Goal: Information Seeking & Learning: Learn about a topic

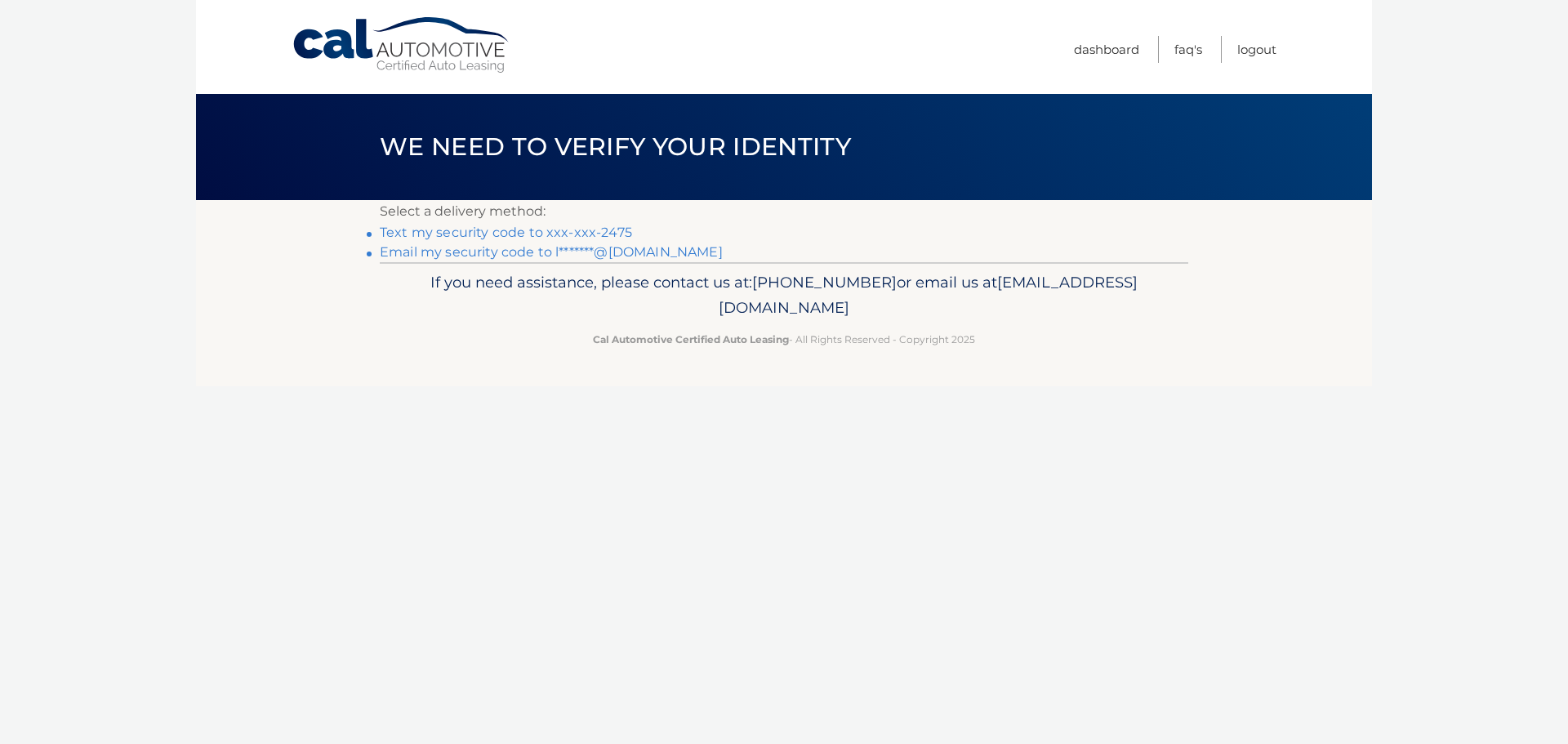
click at [561, 232] on link "Text my security code to xxx-xxx-2475" at bounding box center [506, 232] width 253 height 16
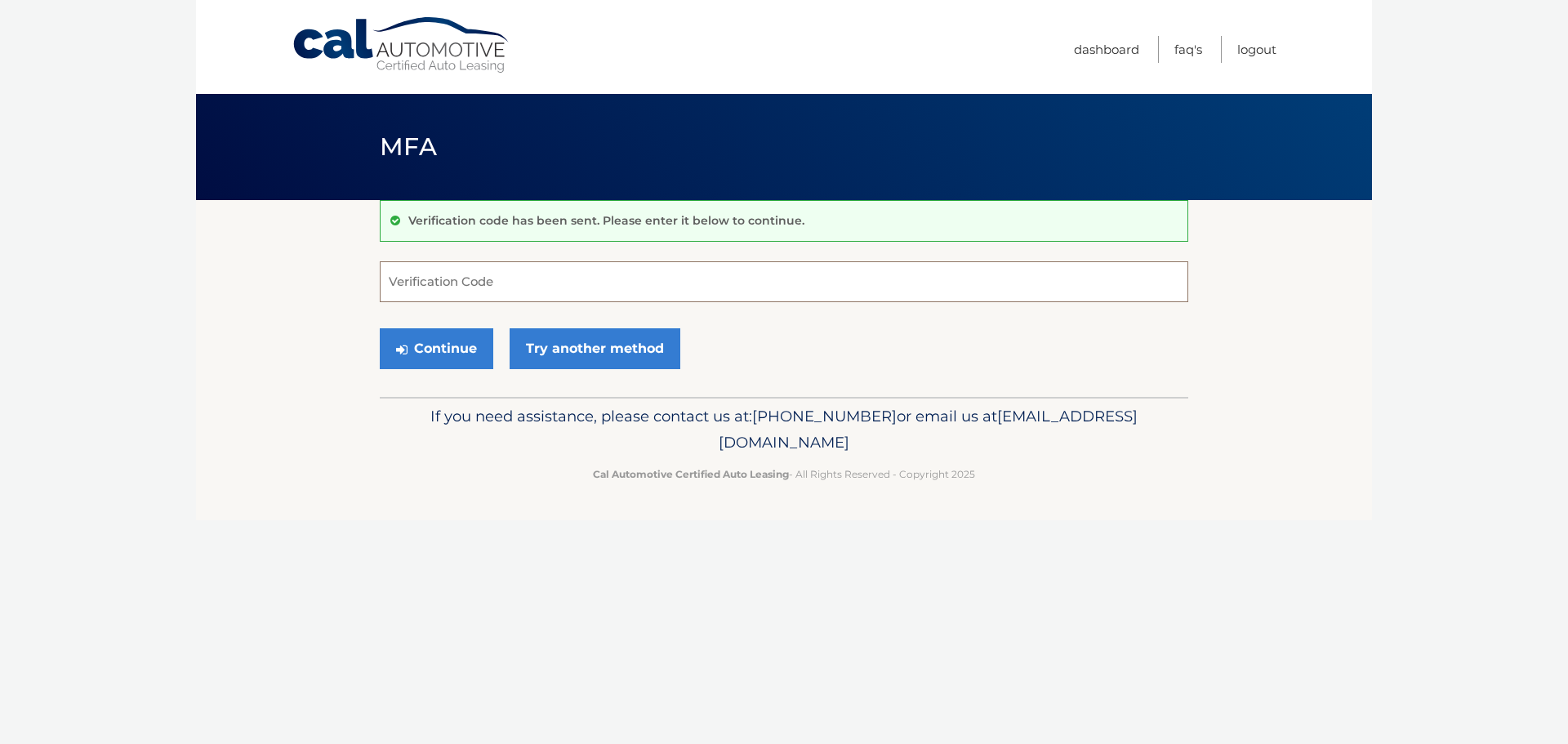
click at [527, 286] on input "Verification Code" at bounding box center [784, 282] width 809 height 41
type input "595887"
click at [444, 347] on button "Continue" at bounding box center [436, 349] width 113 height 41
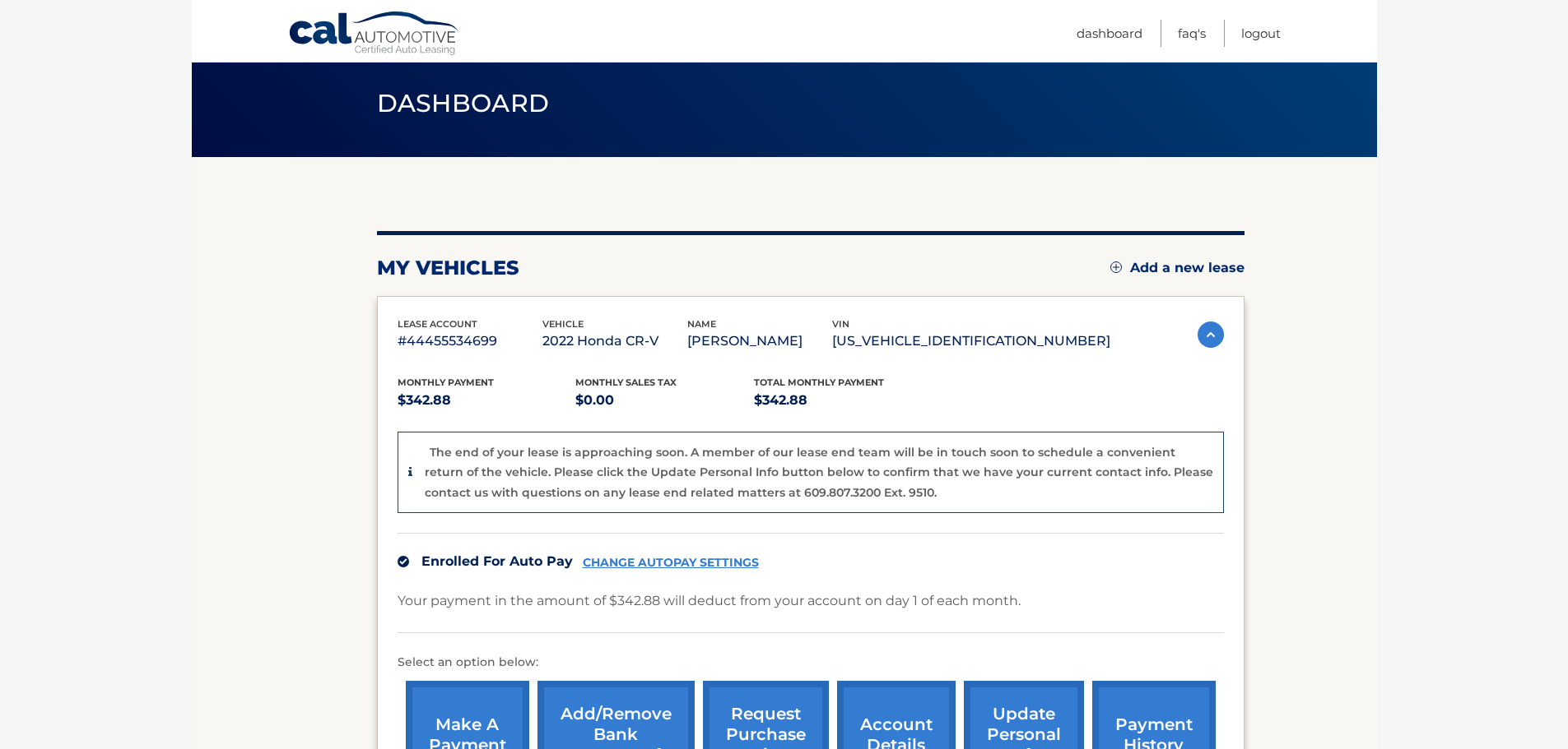
scroll to position [41, 0]
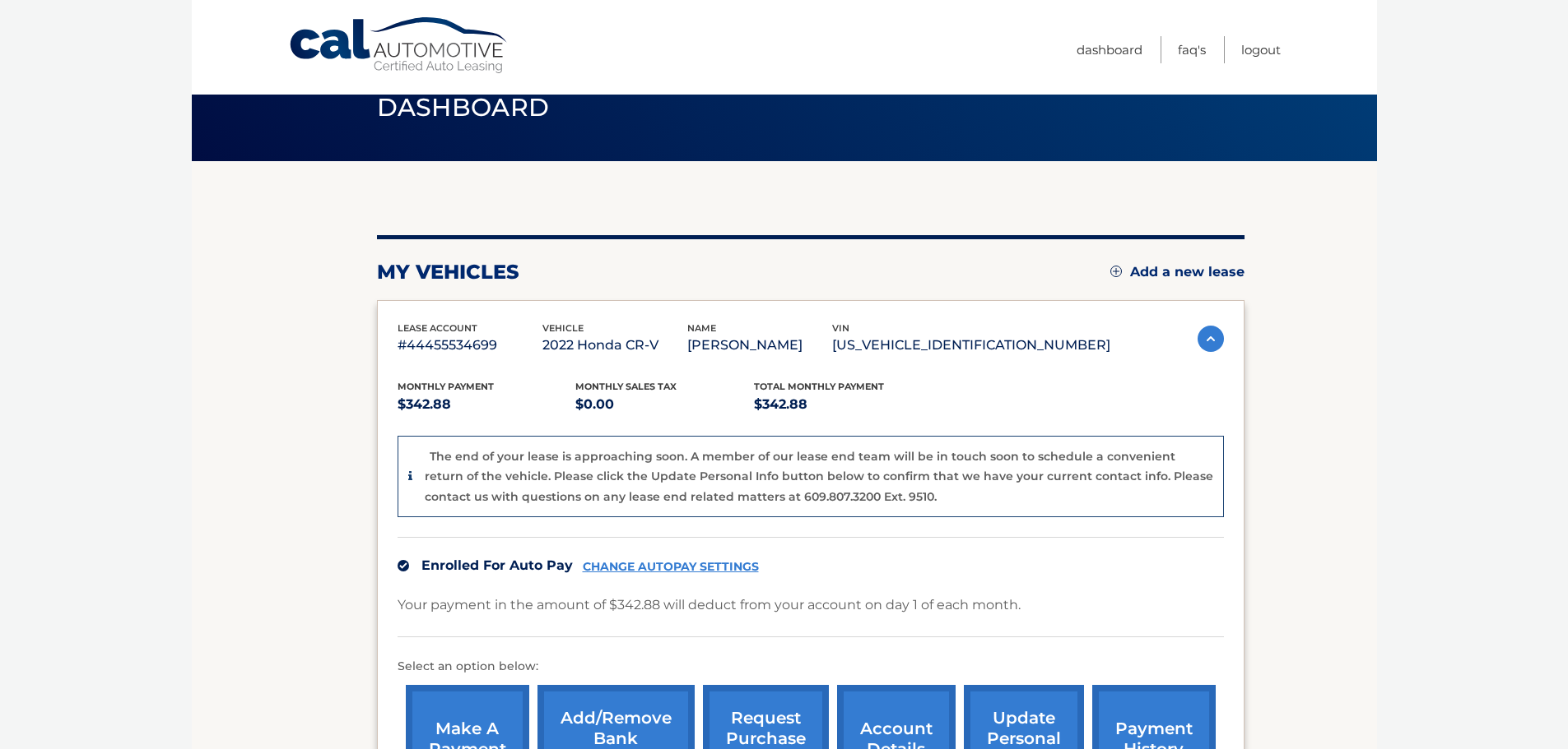
click at [1210, 337] on img at bounding box center [1210, 339] width 27 height 27
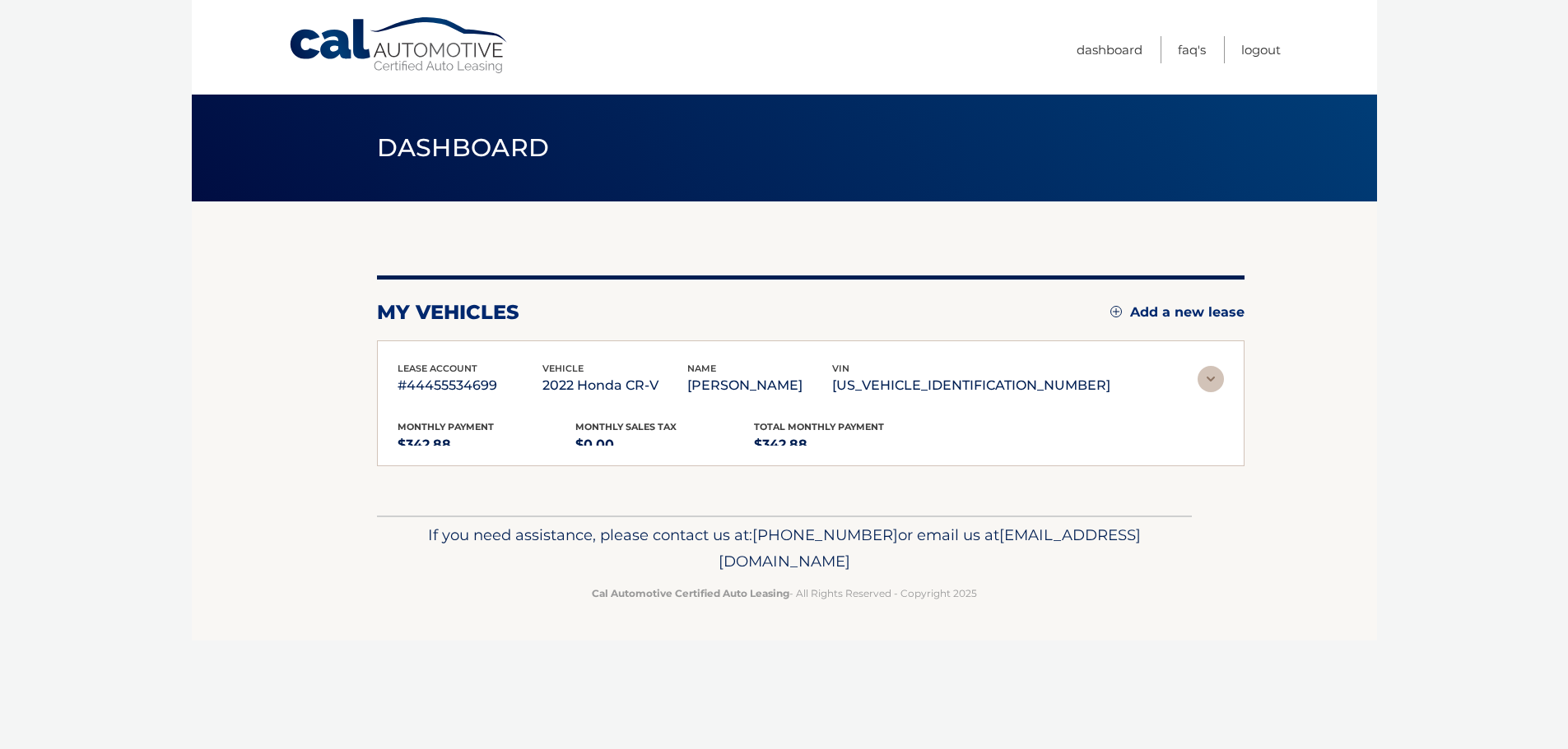
scroll to position [0, 0]
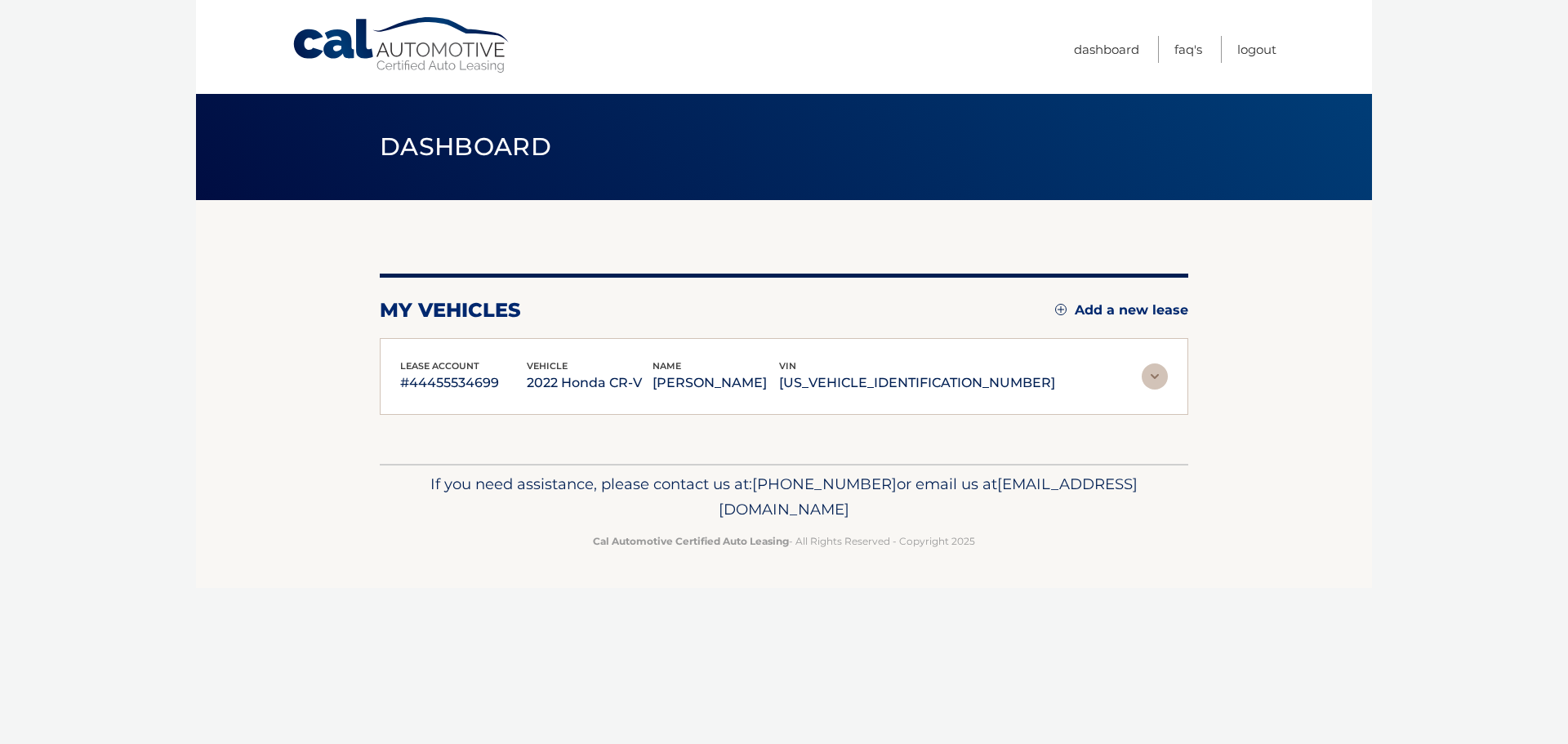
click at [1168, 379] on div "lease account #44455534699 vehicle 2022 Honda CR-V name GIUSEPPE INSINGA vin 7F…" at bounding box center [784, 377] width 809 height 78
click at [1163, 380] on img at bounding box center [1155, 376] width 27 height 27
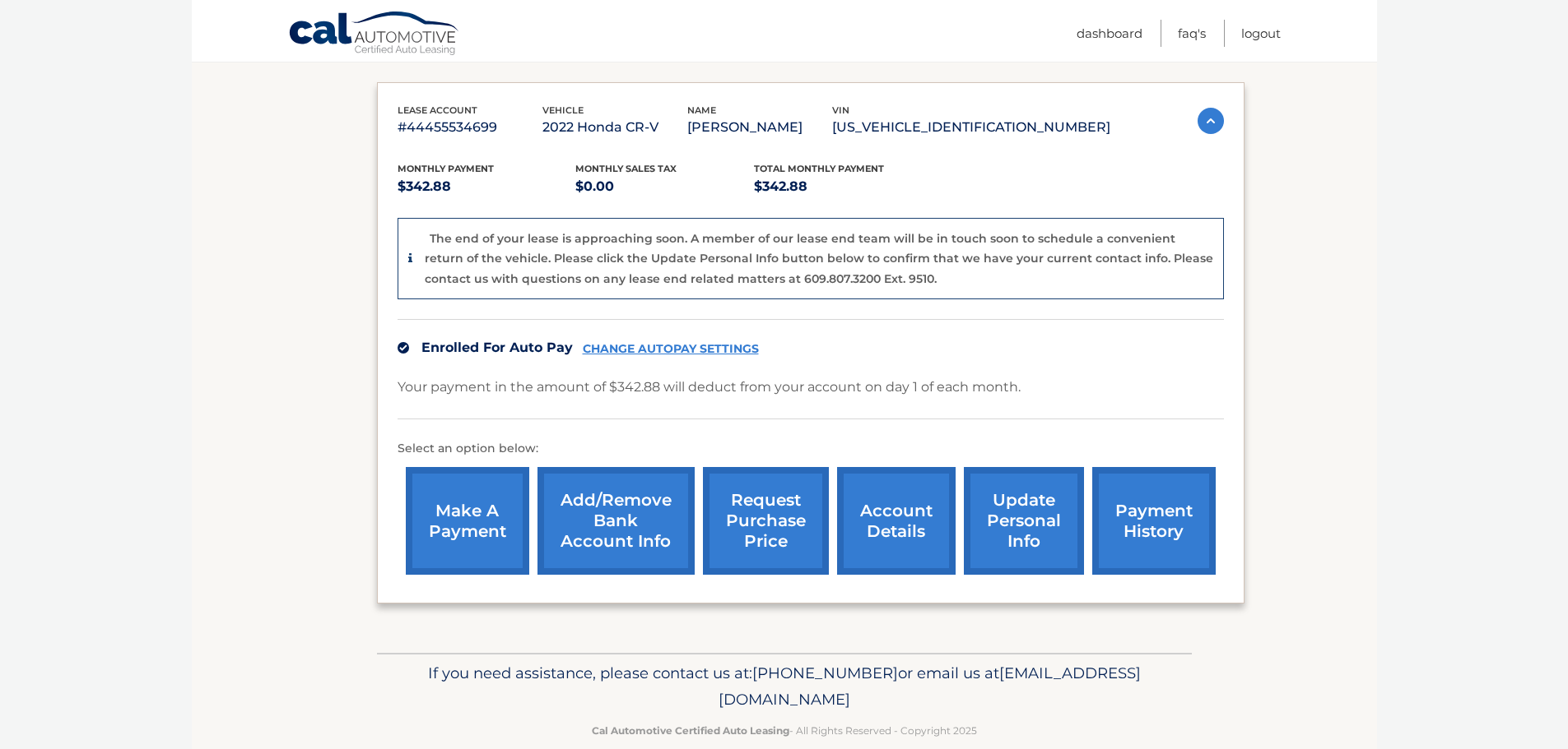
scroll to position [287, 0]
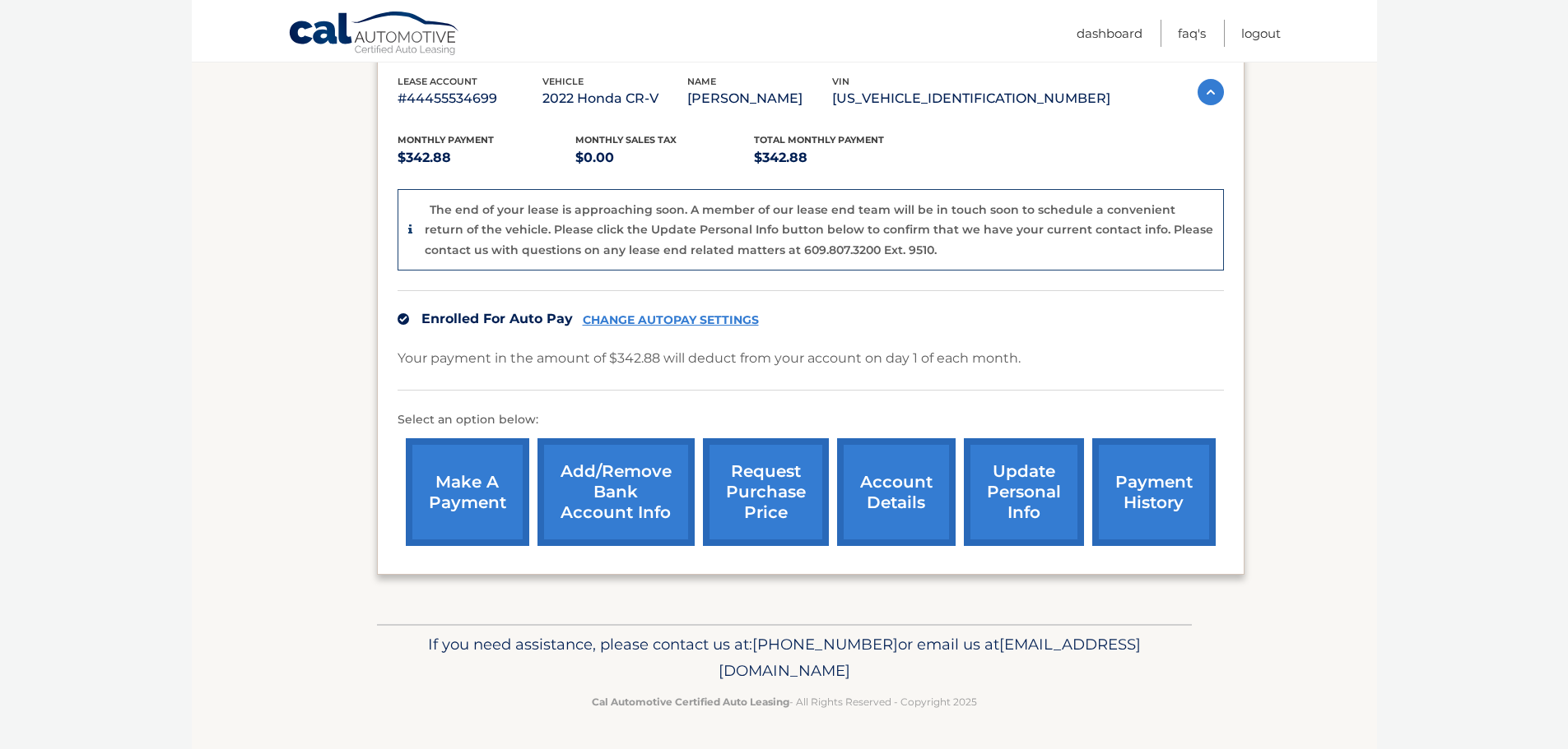
click at [798, 366] on p "Your payment in the amount of $342.88 will deduct from your account on day 1 of…" at bounding box center [709, 358] width 622 height 23
click at [754, 487] on link "request purchase price" at bounding box center [765, 492] width 126 height 108
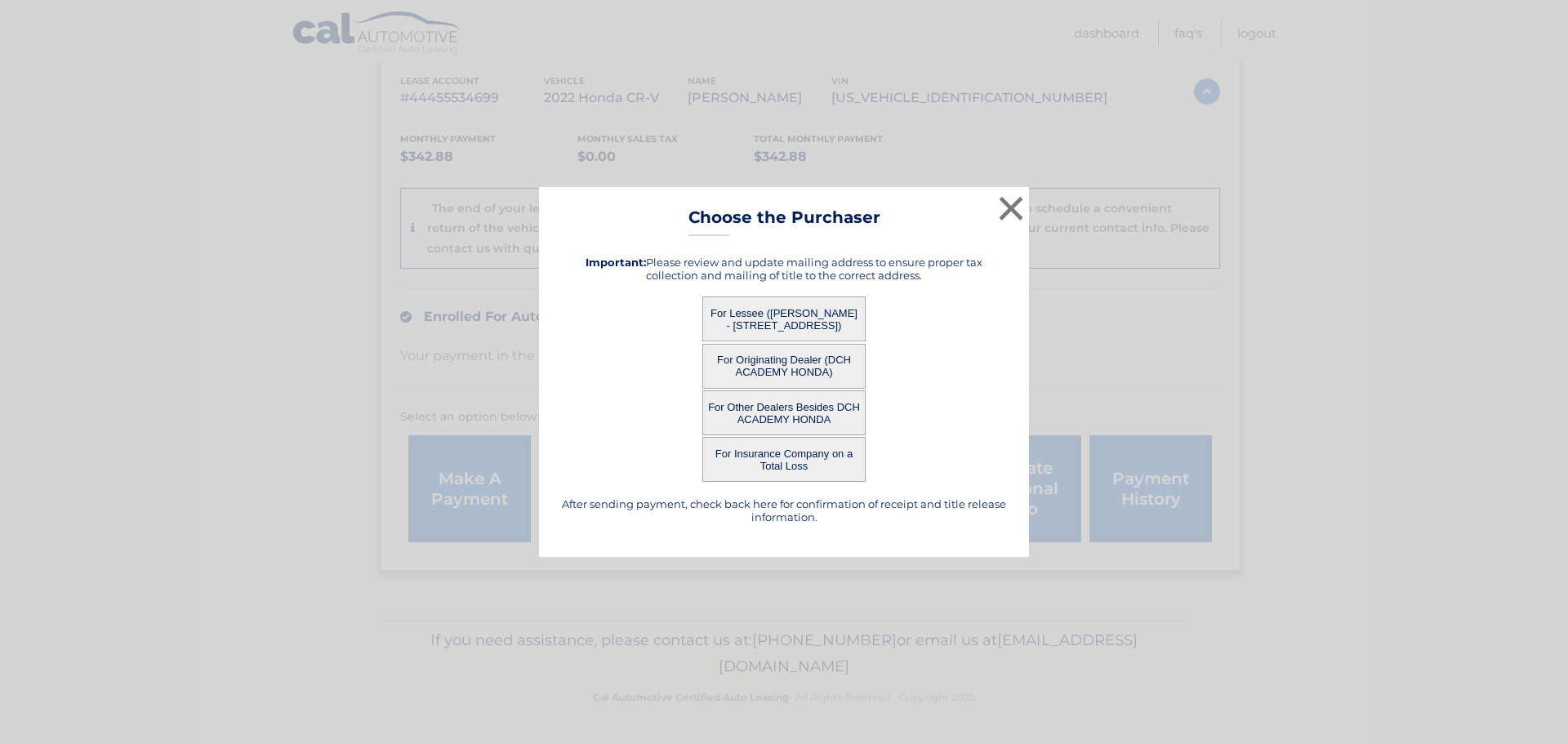
click at [777, 363] on button "For Originating Dealer (DCH ACADEMY HONDA)" at bounding box center [784, 367] width 163 height 45
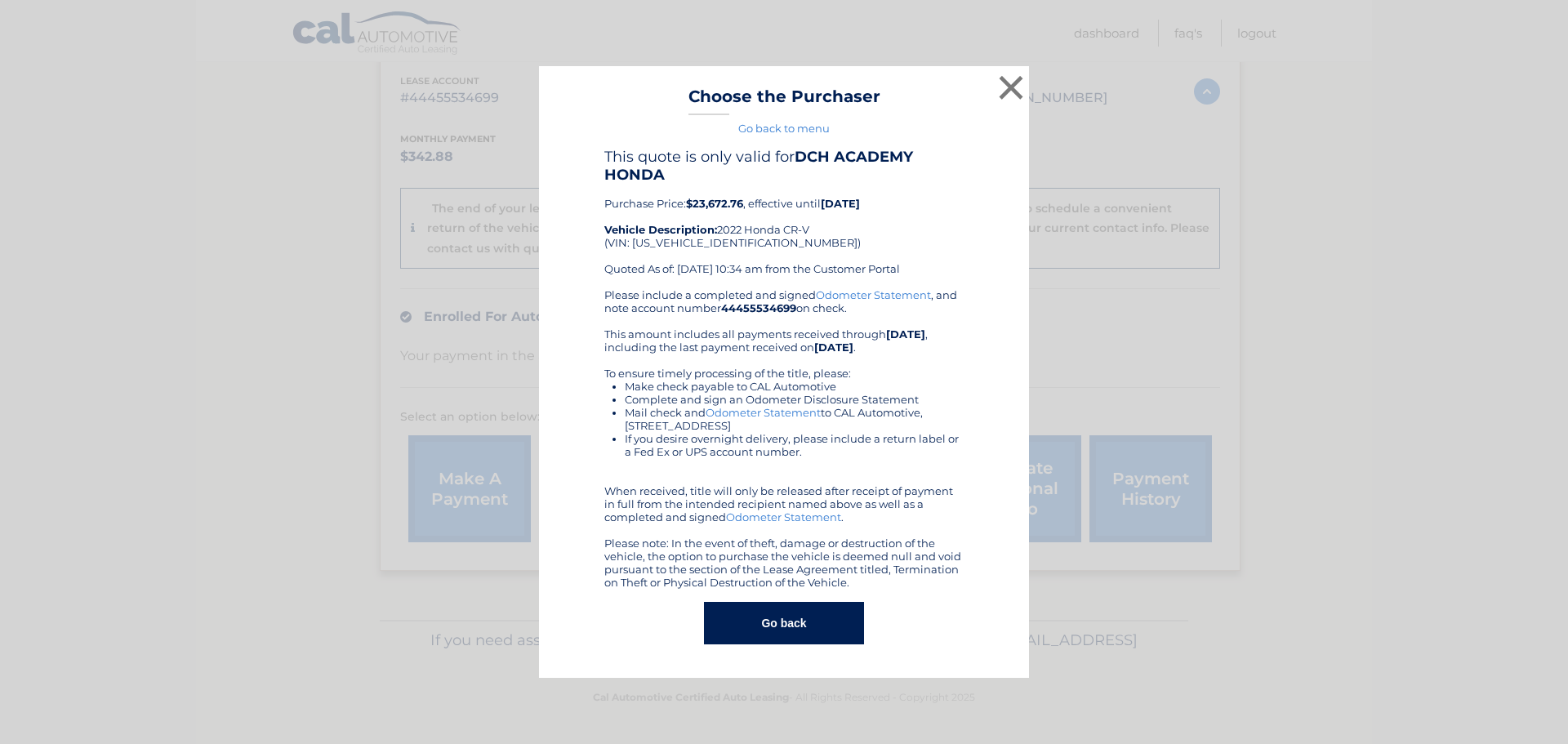
click at [788, 633] on button "Go back" at bounding box center [784, 623] width 159 height 42
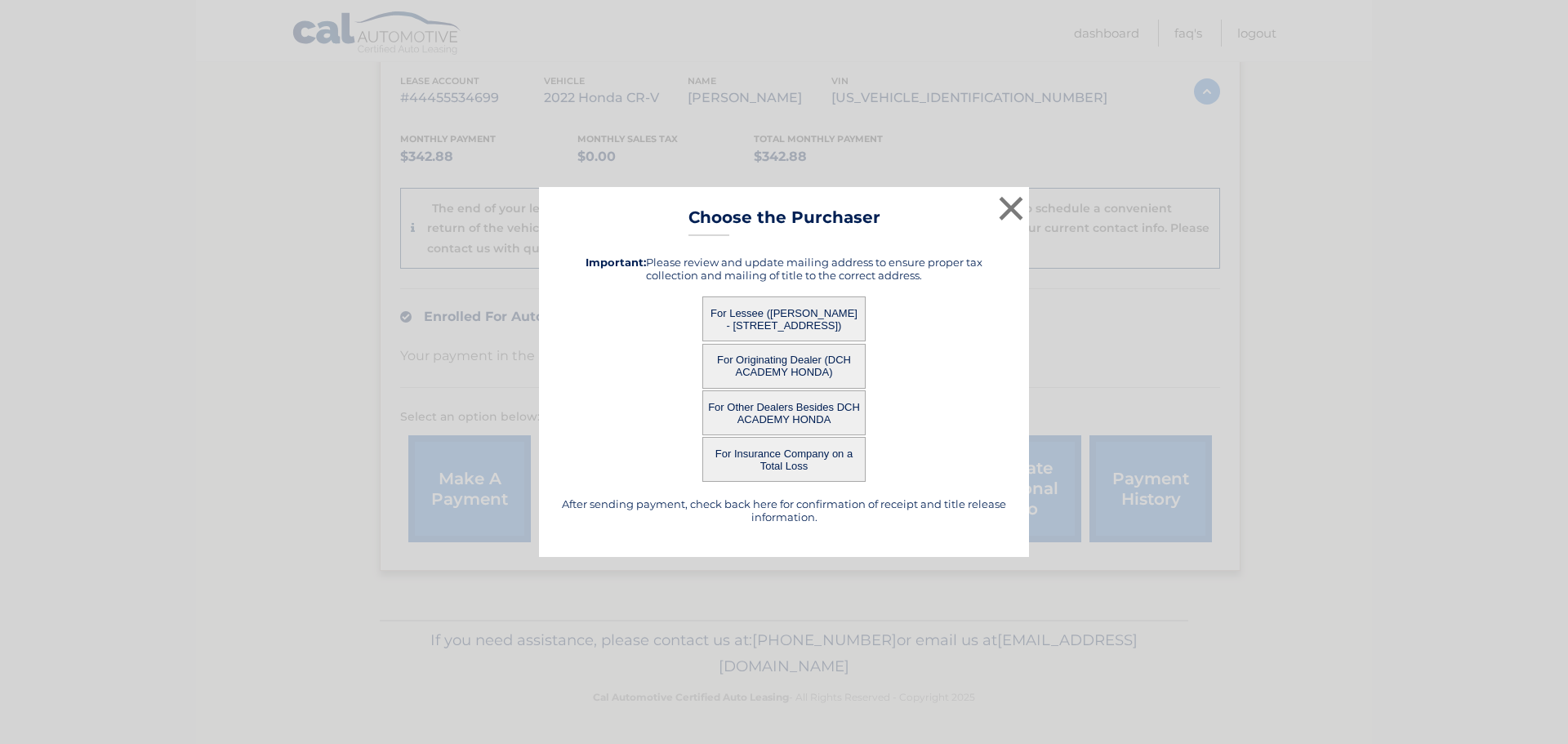
click at [786, 411] on button "For Other Dealers Besides DCH ACADEMY HONDA" at bounding box center [784, 413] width 163 height 45
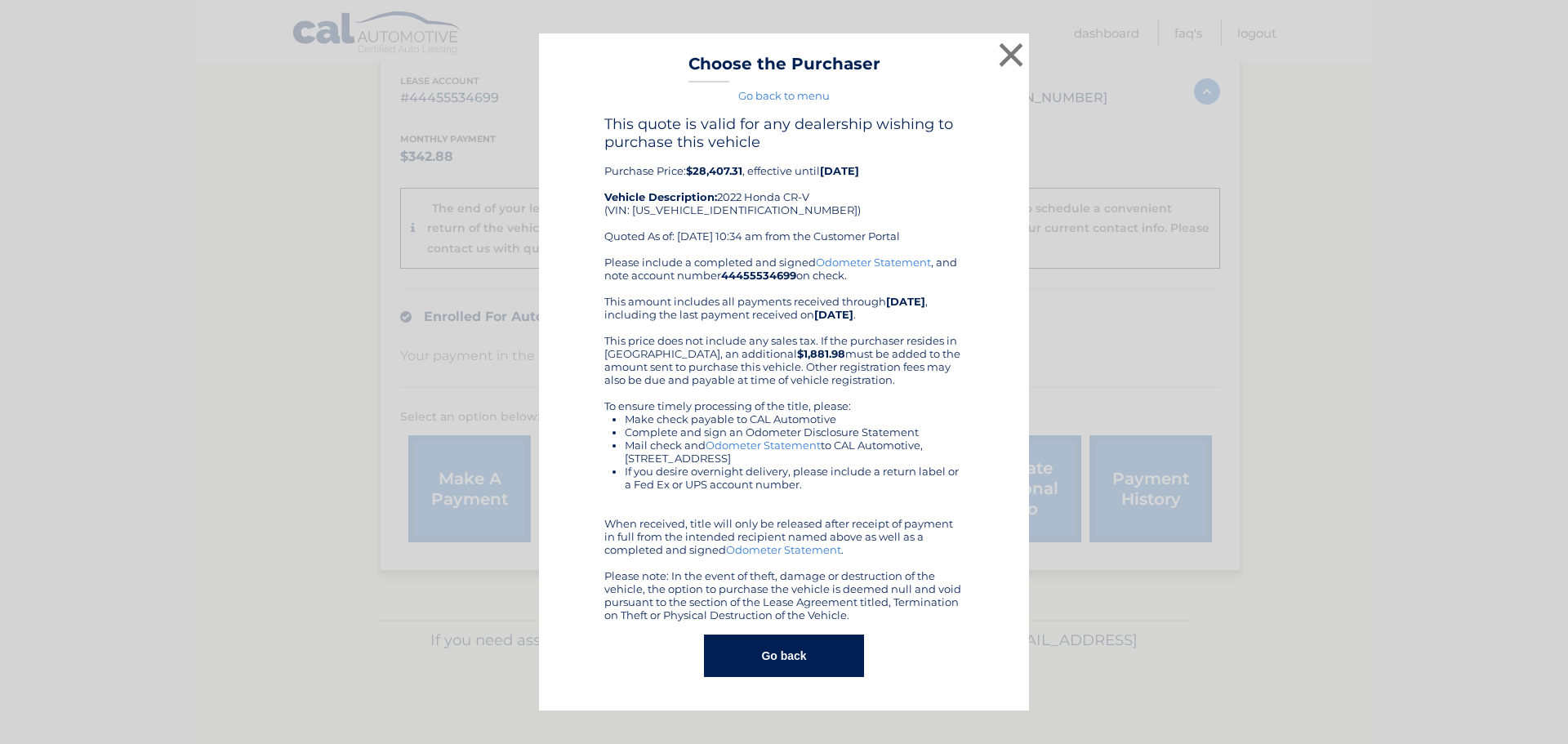
drag, startPoint x: 929, startPoint y: 240, endPoint x: 975, endPoint y: 146, distance: 104.7
click at [975, 146] on div "This quote is valid for any dealership wishing to purchase this vehicle Purchas…" at bounding box center [784, 396] width 450 height 562
click at [1008, 54] on button "×" at bounding box center [1010, 54] width 32 height 32
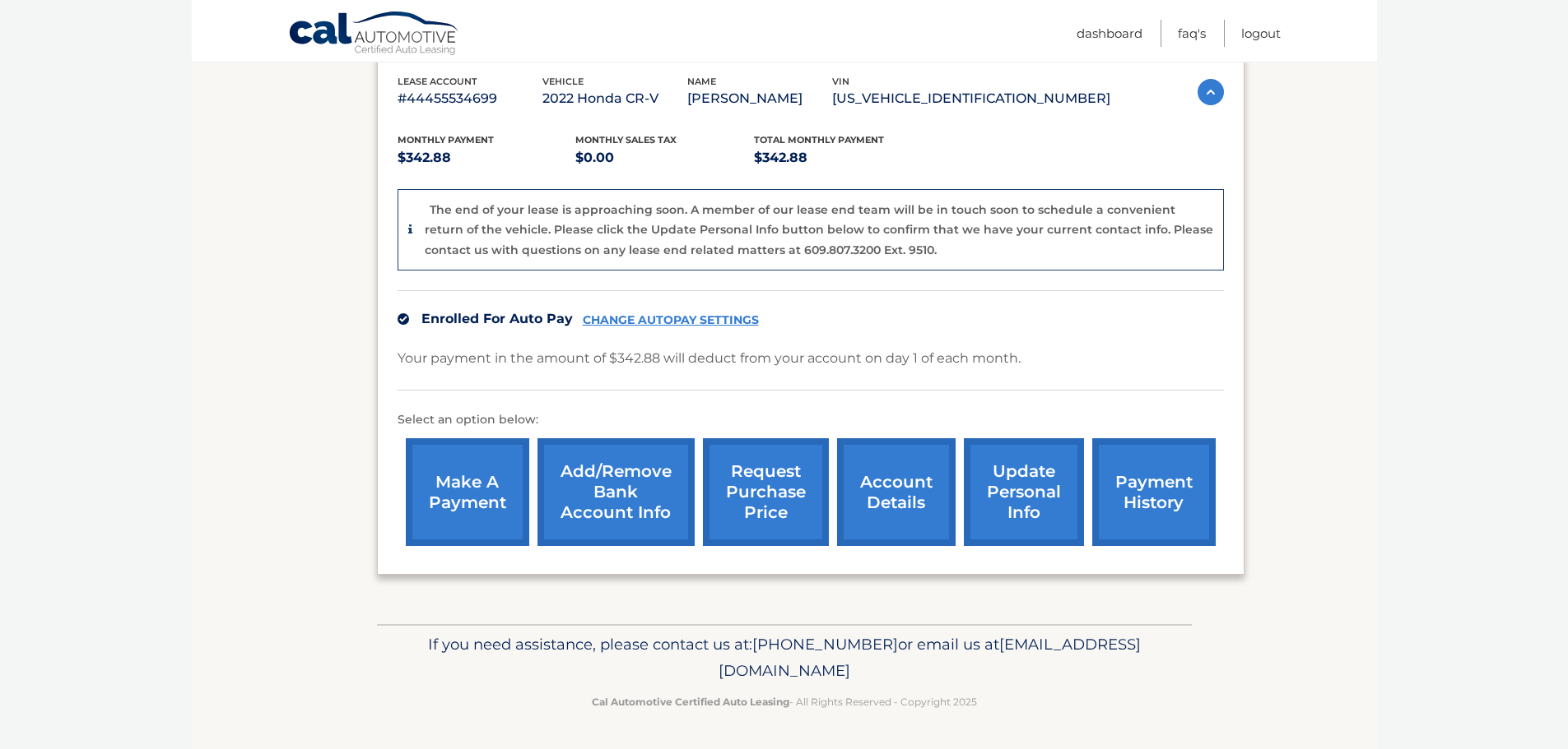
click at [778, 511] on link "request purchase price" at bounding box center [765, 492] width 126 height 108
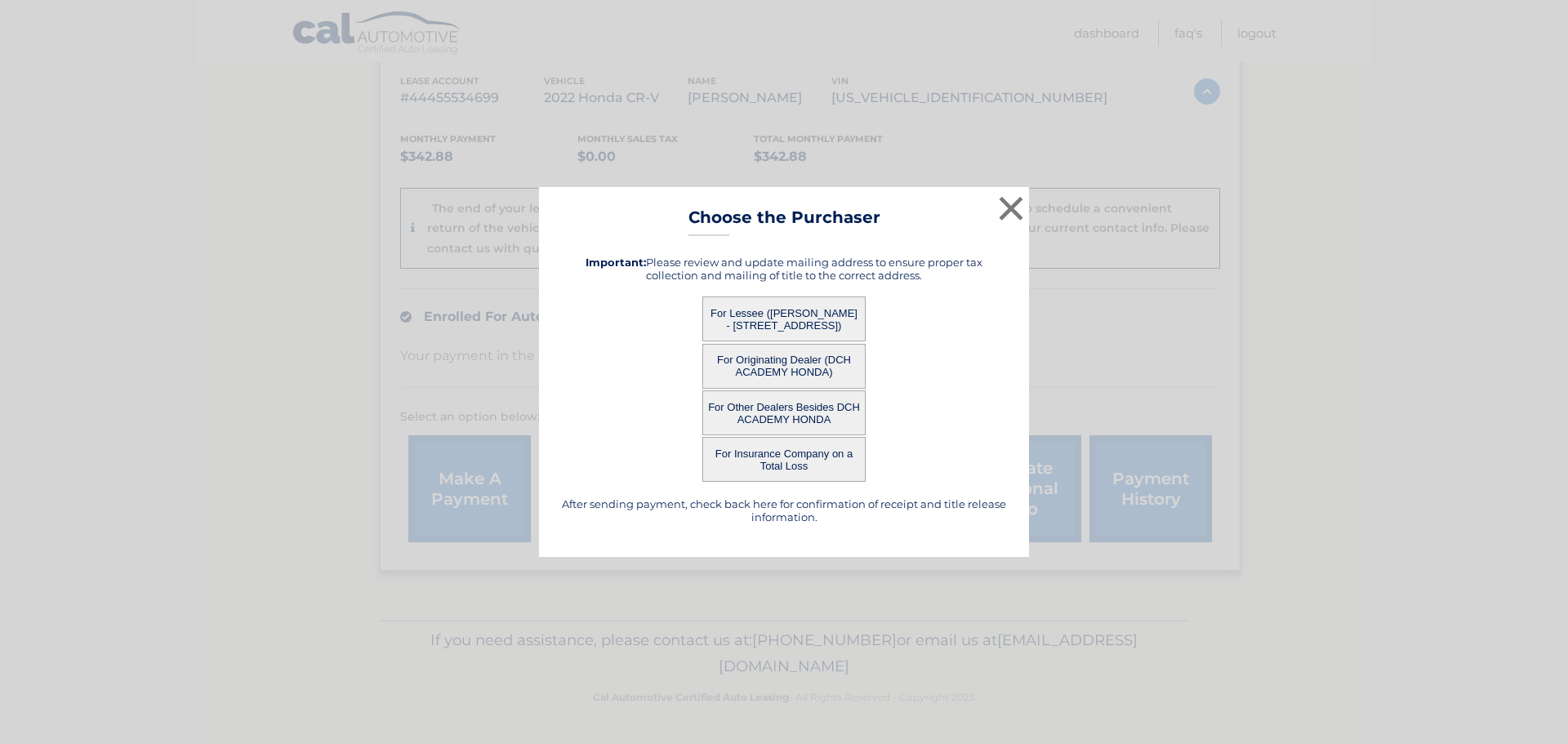
click at [792, 319] on button "For Lessee ([PERSON_NAME] - [STREET_ADDRESS])" at bounding box center [784, 319] width 163 height 45
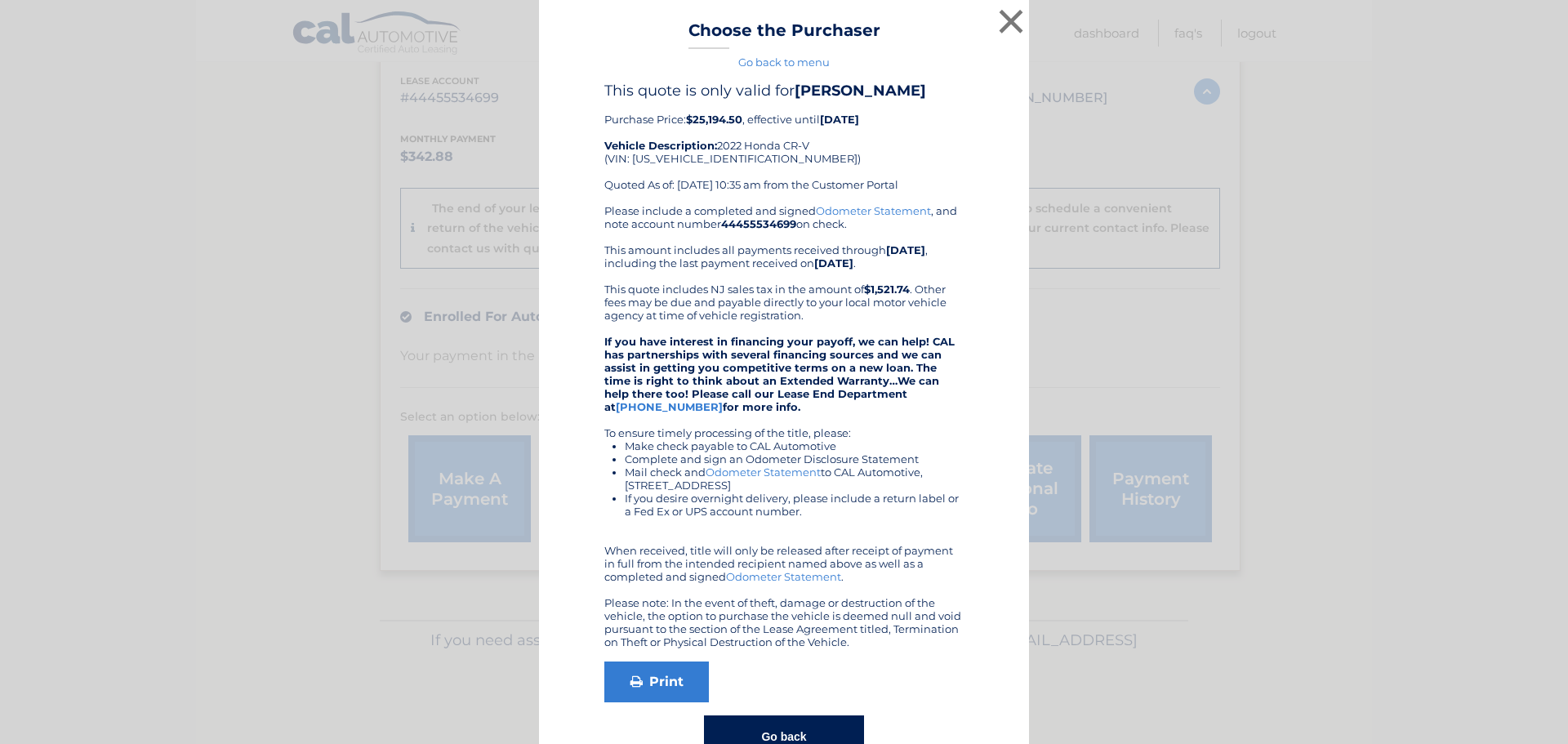
drag, startPoint x: 686, startPoint y: 118, endPoint x: 859, endPoint y: 139, distance: 174.3
click at [859, 139] on div "This quote is only valid for GIUSEPPE INSINGA Purchase Price: $25,194.50 , effe…" at bounding box center [783, 143] width 359 height 123
click at [861, 137] on div "This quote is only valid for GIUSEPPE INSINGA Purchase Price: $25,194.50 , effe…" at bounding box center [783, 143] width 359 height 123
click at [668, 115] on div "This quote is only valid for GIUSEPPE INSINGA Purchase Price: $25,194.50 , effe…" at bounding box center [783, 143] width 359 height 123
click at [1005, 15] on button "×" at bounding box center [1010, 21] width 32 height 32
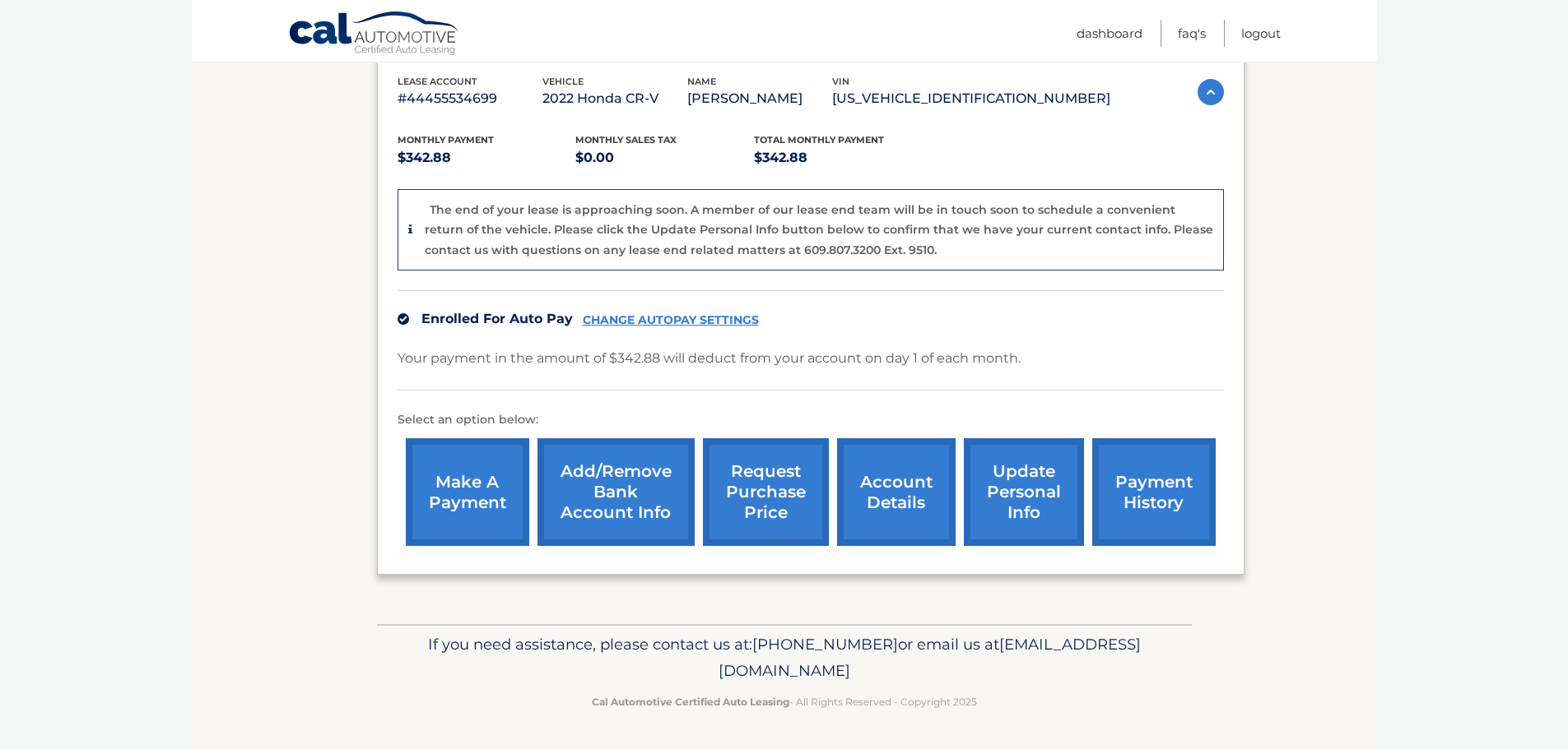
click at [912, 494] on link "account details" at bounding box center [896, 492] width 119 height 108
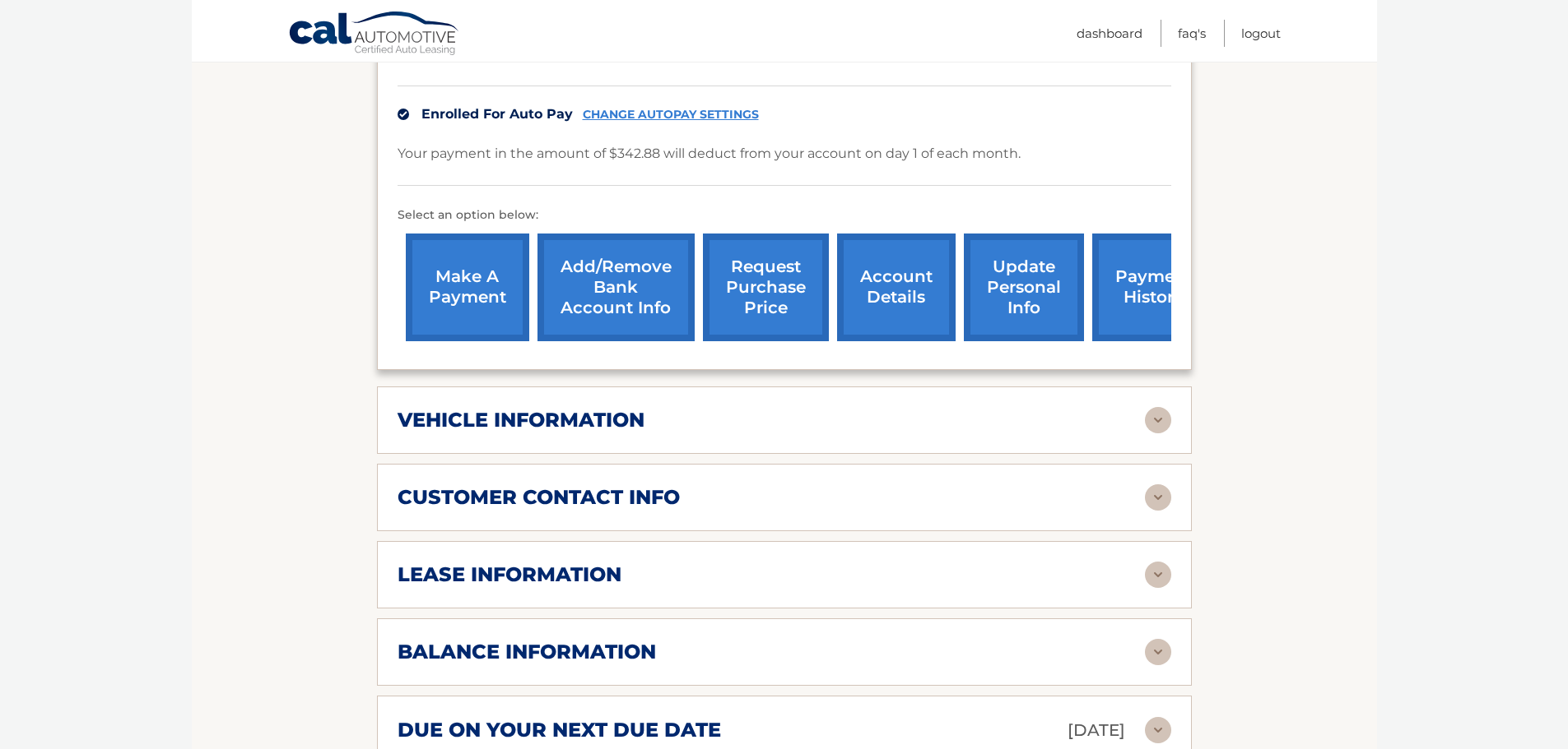
scroll to position [658, 0]
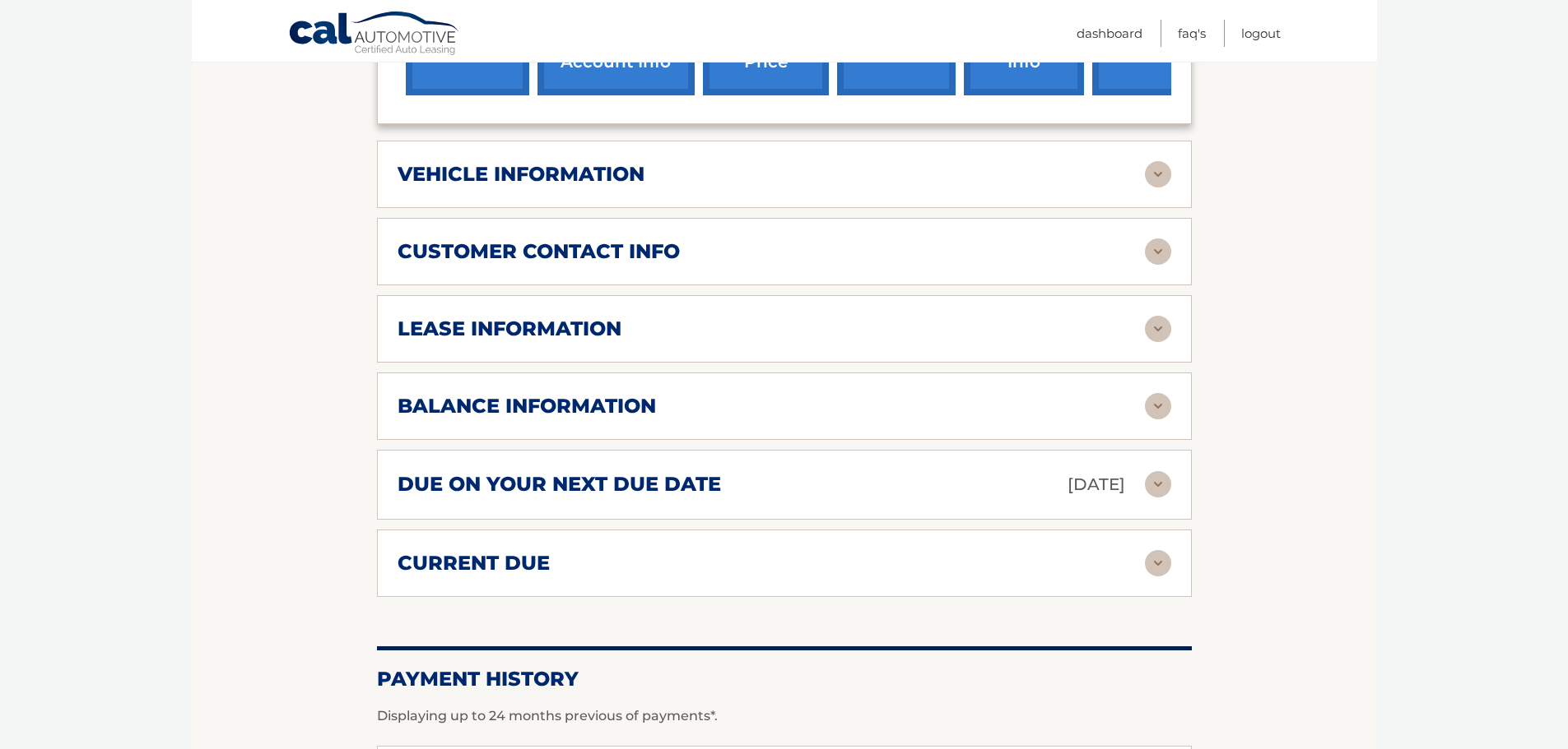
click at [821, 317] on div "lease information" at bounding box center [771, 329] width 747 height 25
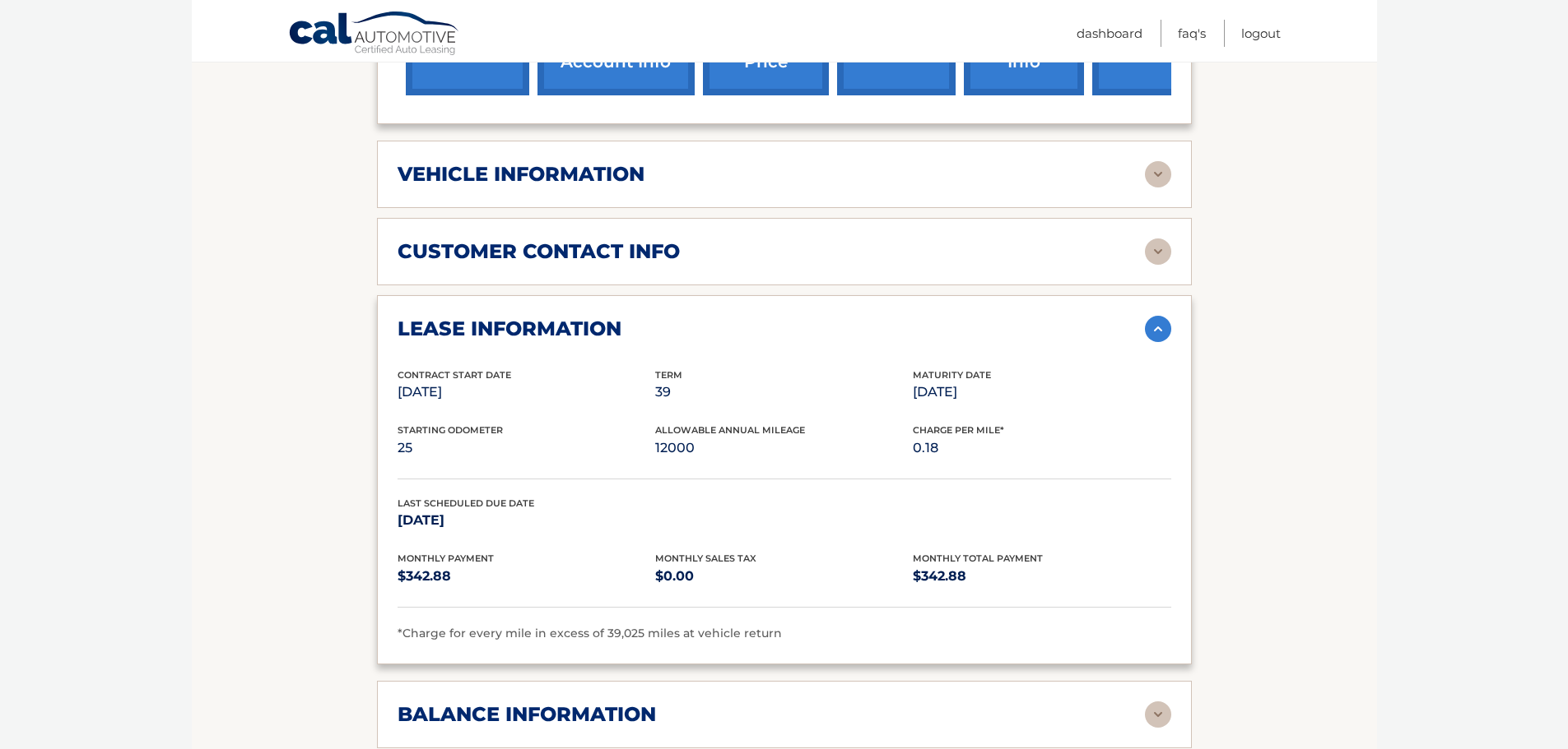
drag, startPoint x: 391, startPoint y: 387, endPoint x: 559, endPoint y: 393, distance: 168.1
click at [540, 396] on div "lease information Contract Start Date [DATE] Term 39 Maturity Date [DATE] Start…" at bounding box center [784, 480] width 815 height 370
drag, startPoint x: 1029, startPoint y: 423, endPoint x: 1157, endPoint y: 429, distance: 128.1
click at [1157, 429] on div "Contract Start Date [DATE] Term 39 Maturity Date [DATE] Starting Odometer 25 Al…" at bounding box center [784, 505] width 773 height 276
click at [1071, 444] on p "0.18" at bounding box center [1042, 448] width 258 height 23
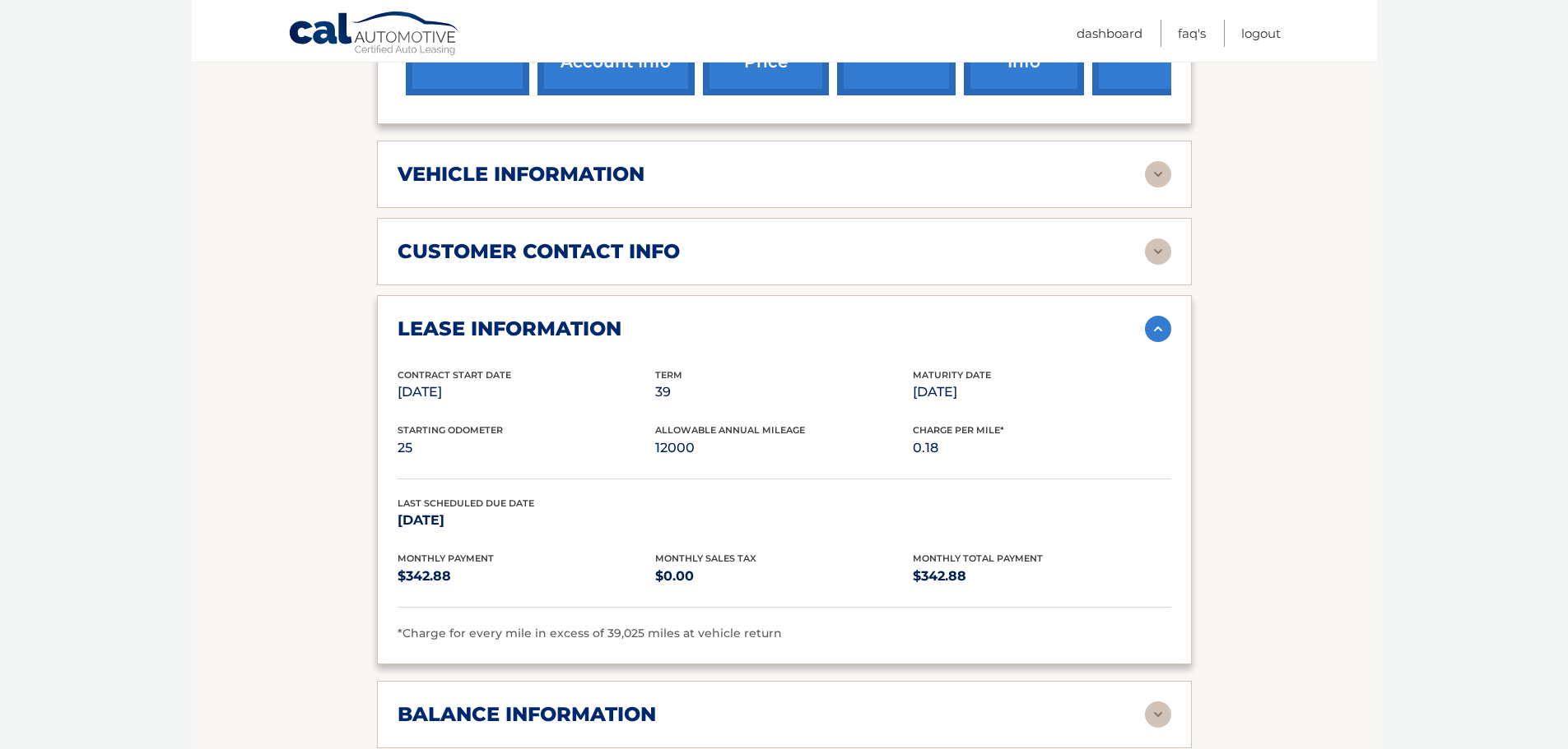
click at [1302, 402] on section "Account Details | #44455534699 Back to Dashboard Manage Your Lease lease accoun…" at bounding box center [784, 401] width 1185 height 1716
drag, startPoint x: 942, startPoint y: 448, endPoint x: 1012, endPoint y: 462, distance: 71.4
click at [1012, 462] on div "Starting Odometer 25 Allowable Annual Mileage 12000 Charge Per Mile* 0.18" at bounding box center [784, 451] width 773 height 55
click at [1009, 459] on p "0.18" at bounding box center [1042, 448] width 258 height 23
drag, startPoint x: 945, startPoint y: 450, endPoint x: 913, endPoint y: 461, distance: 33.8
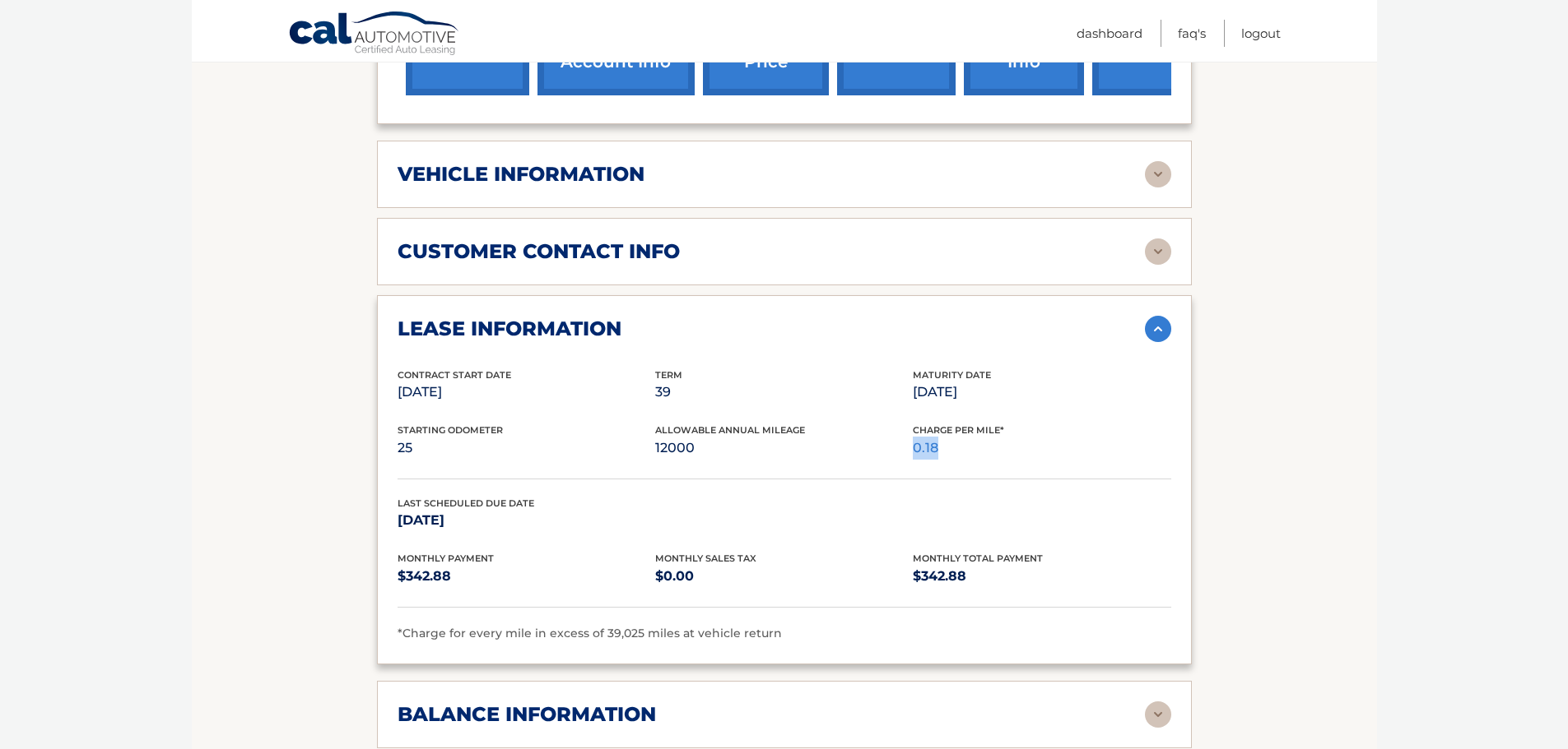
click at [913, 461] on div "Starting Odometer 25 Allowable Annual Mileage 12000 Charge Per Mile* 0.18" at bounding box center [784, 451] width 773 height 55
click at [908, 463] on div "Starting Odometer 25 Allowable Annual Mileage 12000 Charge Per Mile* 0.18" at bounding box center [784, 451] width 773 height 55
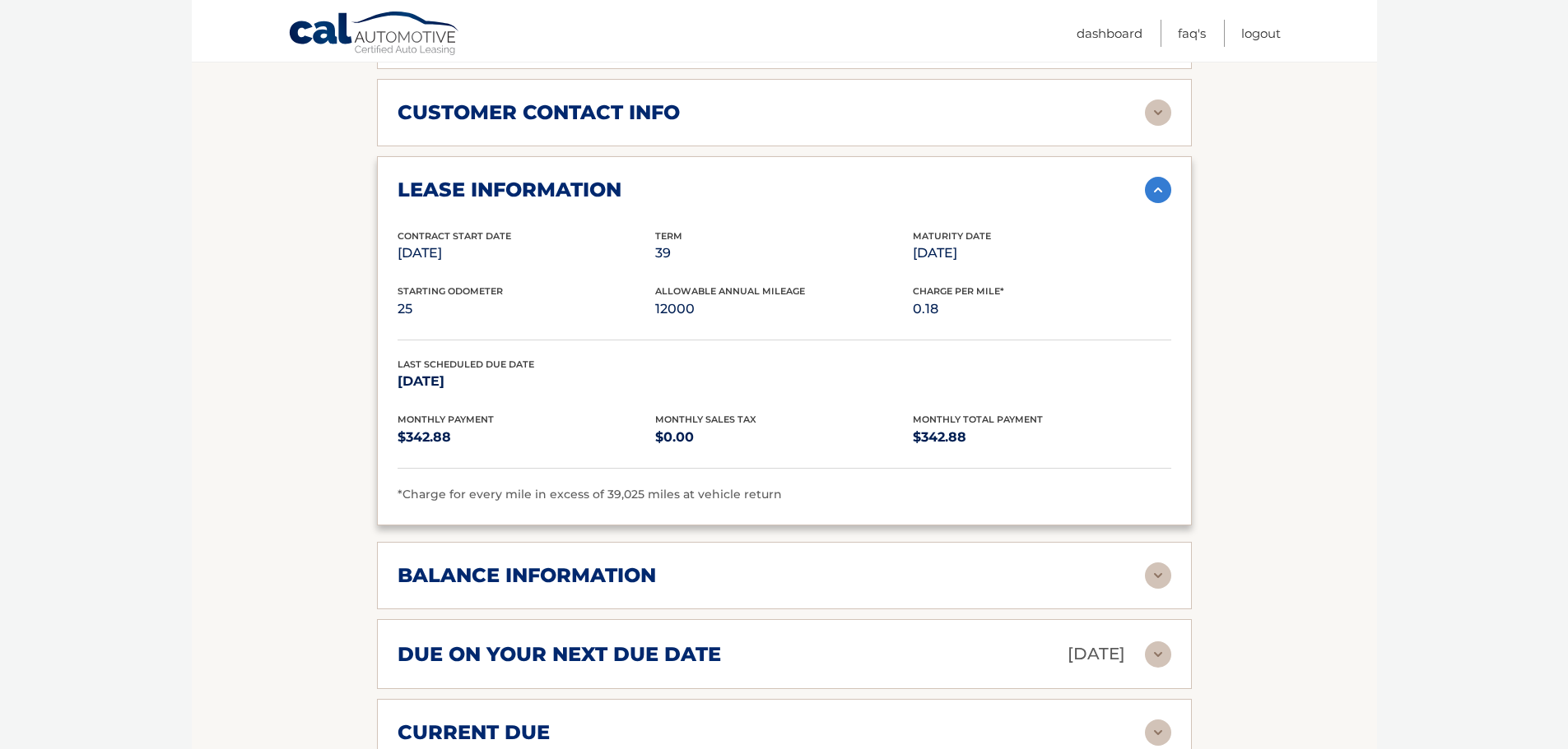
scroll to position [905, 0]
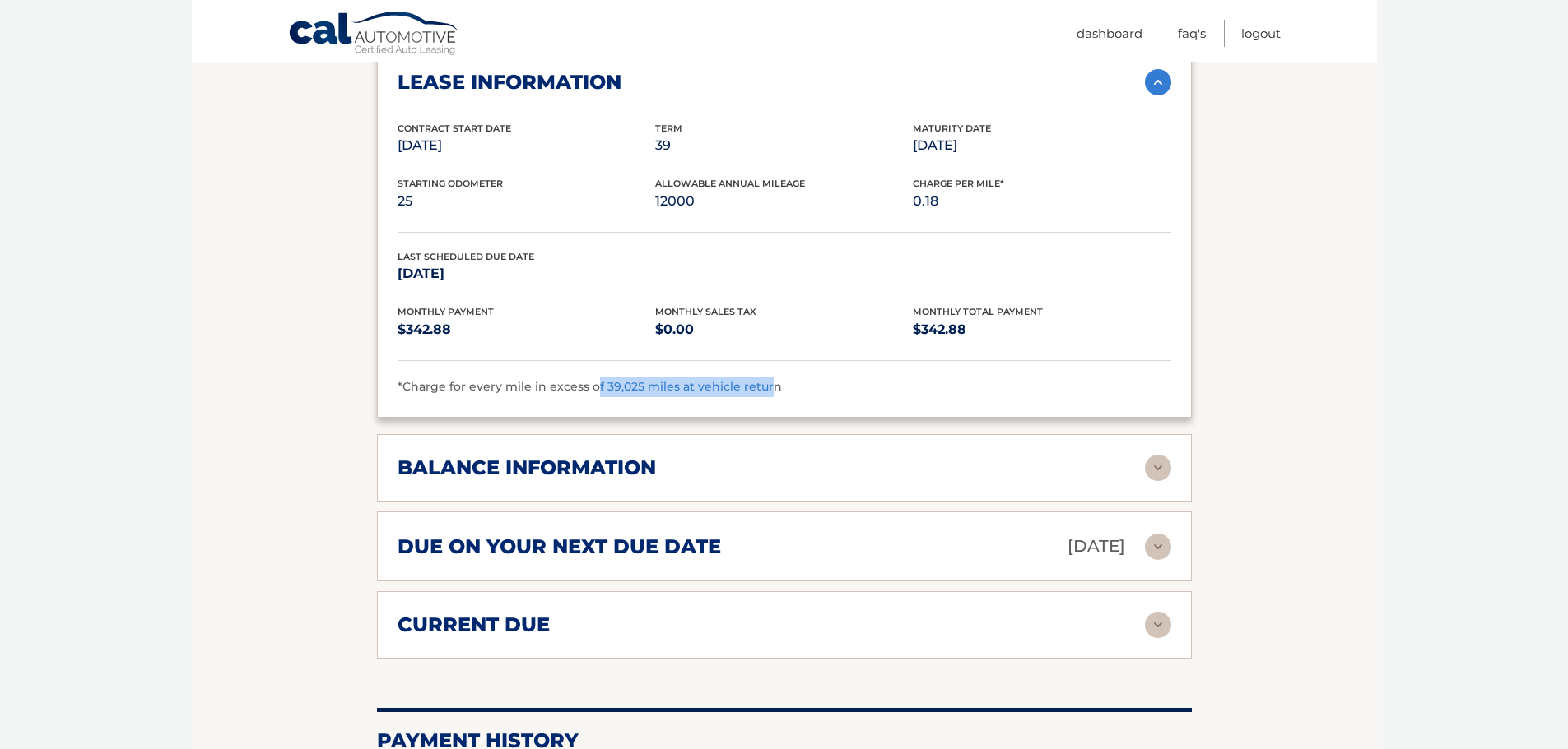
drag, startPoint x: 609, startPoint y: 389, endPoint x: 763, endPoint y: 402, distance: 154.5
click at [763, 402] on div "lease information Contract Start Date [DATE] Term 39 Maturity Date [DATE] Start…" at bounding box center [784, 233] width 815 height 370
click at [783, 403] on div "lease information Contract Start Date [DATE] Term 39 Maturity Date [DATE] Start…" at bounding box center [784, 233] width 815 height 370
drag, startPoint x: 599, startPoint y: 390, endPoint x: 775, endPoint y: 404, distance: 176.6
click at [775, 404] on div "lease information Contract Start Date [DATE] Term 39 Maturity Date [DATE] Start…" at bounding box center [784, 233] width 815 height 370
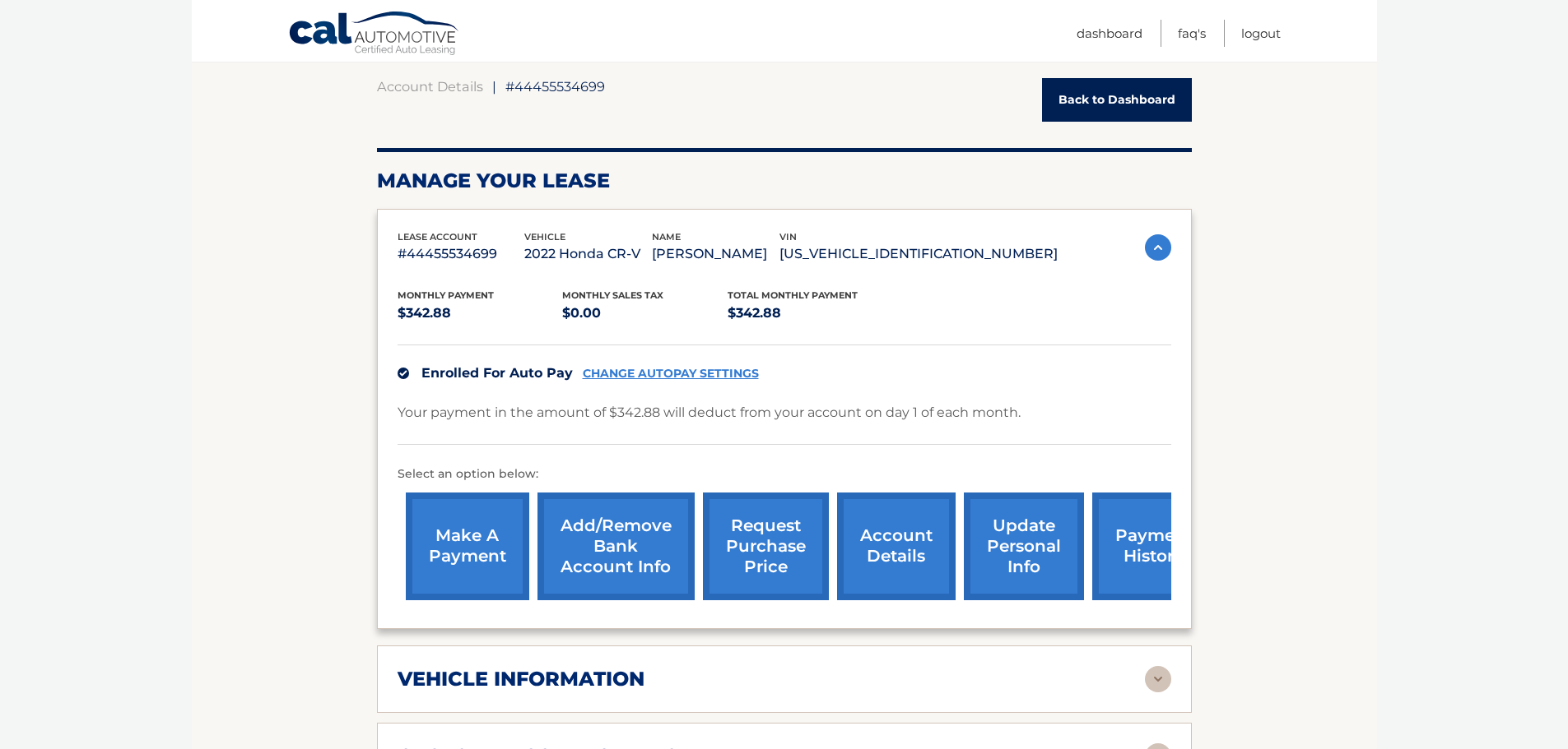
scroll to position [0, 0]
